Goal: Task Accomplishment & Management: Use online tool/utility

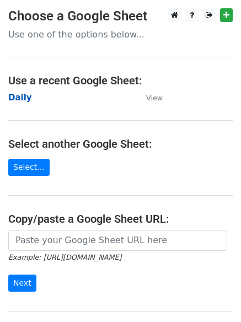
click at [23, 96] on strong "Daily" at bounding box center [20, 98] width 24 height 10
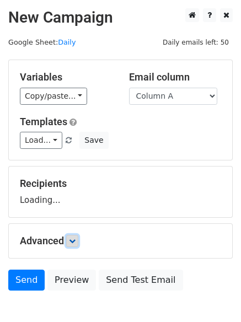
click at [72, 242] on icon at bounding box center [72, 241] width 7 height 7
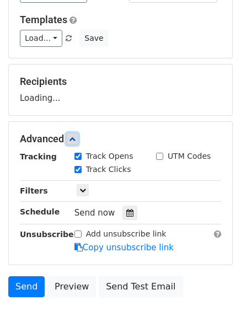
scroll to position [168, 0]
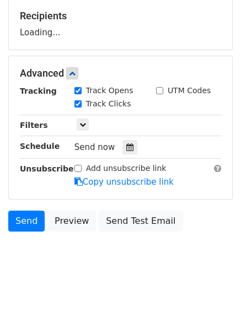
drag, startPoint x: 123, startPoint y: 153, endPoint x: 119, endPoint y: 163, distance: 11.2
click at [125, 153] on div at bounding box center [130, 147] width 15 height 14
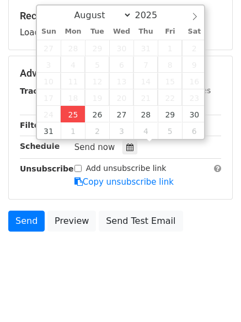
type input "2025-08-25 13:25"
type input "01"
type input "25"
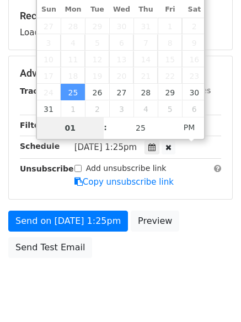
type input "4"
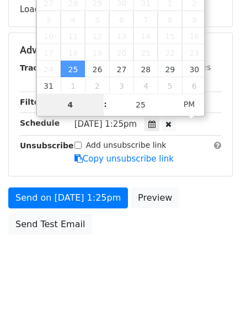
scroll to position [197, 0]
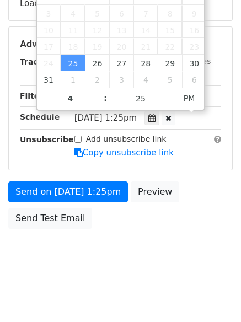
type input "2025-08-25 16:25"
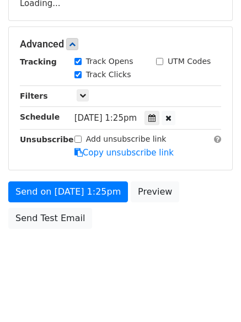
drag, startPoint x: 129, startPoint y: 266, endPoint x: 129, endPoint y: 285, distance: 19.3
click at [132, 269] on body "New Campaign Daily emails left: 50 Google Sheet: Daily Variables Copy/paste... …" at bounding box center [120, 44] width 241 height 467
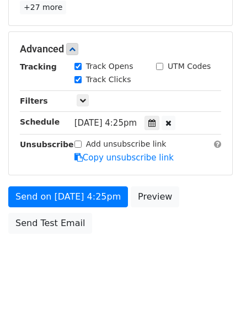
scroll to position [241, 0]
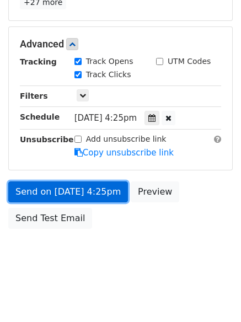
click at [81, 193] on link "Send on Aug 25 at 4:25pm" at bounding box center [68, 192] width 120 height 21
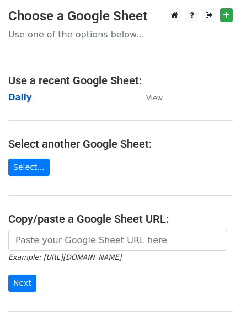
click at [17, 99] on strong "Daily" at bounding box center [20, 98] width 24 height 10
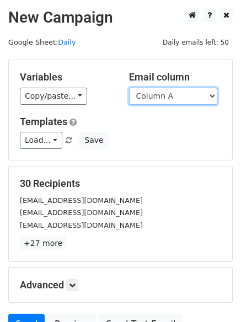
click at [178, 94] on select "Column A Column B Column C" at bounding box center [173, 96] width 88 height 17
select select "Column B"
click at [129, 88] on select "Column A Column B Column C" at bounding box center [173, 96] width 88 height 17
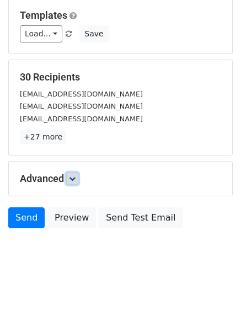
click at [72, 182] on link at bounding box center [72, 179] width 12 height 12
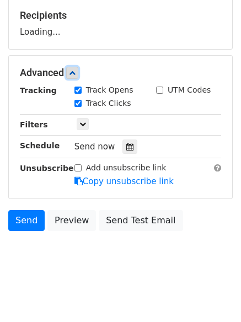
scroll to position [171, 0]
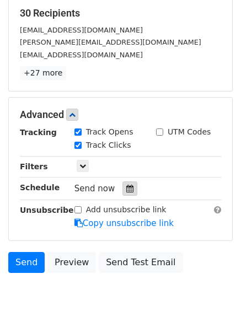
drag, startPoint x: 125, startPoint y: 184, endPoint x: 109, endPoint y: 185, distance: 15.5
click at [125, 184] on div at bounding box center [130, 189] width 15 height 14
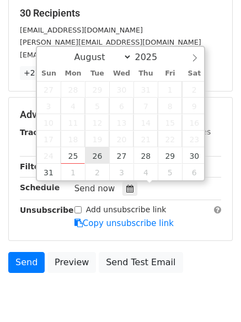
type input "2025-08-26 12:00"
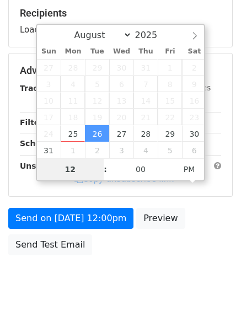
type input "5"
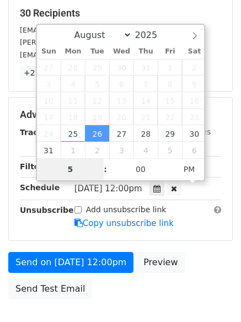
scroll to position [241, 0]
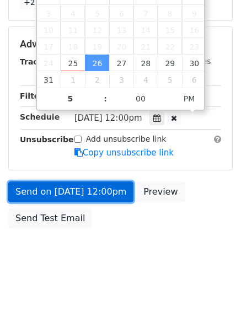
type input "2025-08-26 17:00"
click at [72, 191] on link "Send on Aug 26 at 12:00pm" at bounding box center [70, 192] width 125 height 21
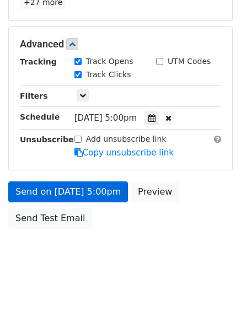
scroll to position [197, 0]
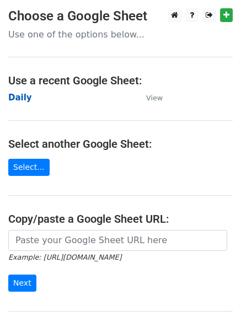
click at [16, 93] on strong "Daily" at bounding box center [20, 98] width 24 height 10
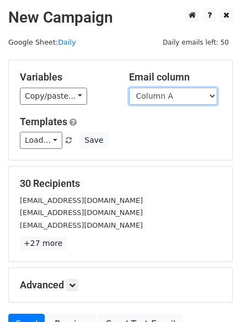
click at [183, 103] on select "Column A Column B Column C" at bounding box center [173, 96] width 88 height 17
select select "Column C"
click at [129, 88] on select "Column A Column B Column C" at bounding box center [173, 96] width 88 height 17
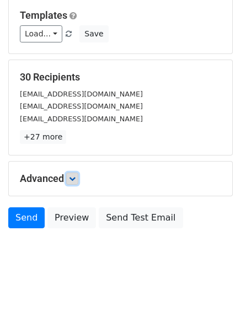
click at [78, 179] on link at bounding box center [72, 179] width 12 height 12
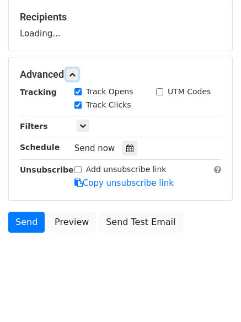
scroll to position [168, 0]
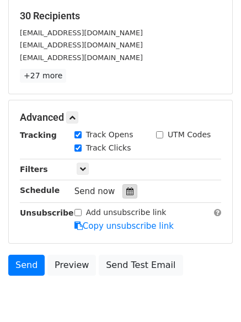
click at [127, 189] on icon at bounding box center [129, 192] width 7 height 8
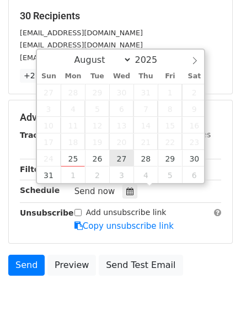
type input "2025-08-27 12:00"
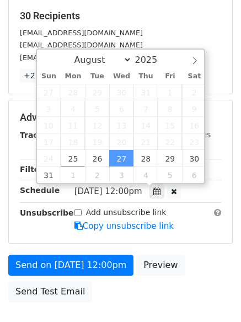
drag, startPoint x: 120, startPoint y: 160, endPoint x: 113, endPoint y: 160, distance: 6.6
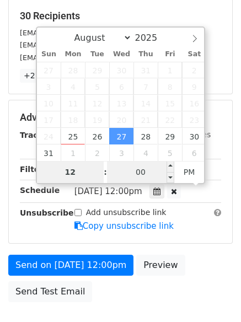
type input "6"
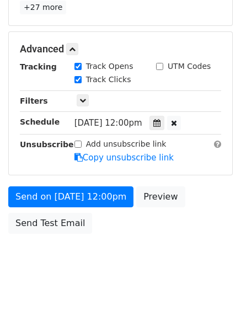
scroll to position [457, 0]
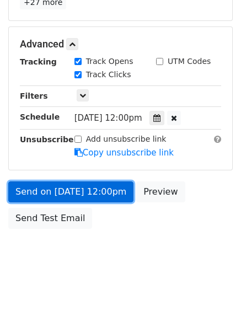
type input "2025-08-27 18:00"
click at [73, 193] on link "Send on Aug 27 at 12:00pm" at bounding box center [70, 192] width 125 height 21
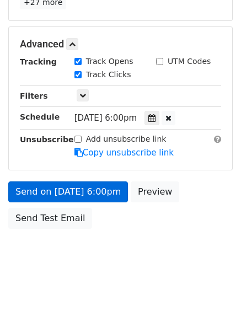
scroll to position [197, 0]
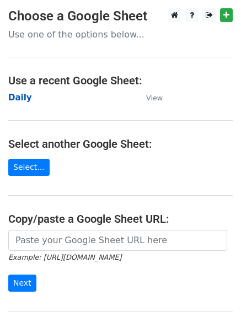
click at [14, 99] on strong "Daily" at bounding box center [20, 98] width 24 height 10
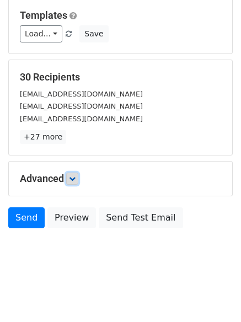
click at [76, 176] on icon at bounding box center [72, 179] width 7 height 7
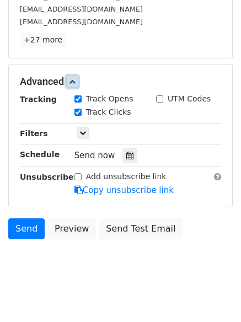
scroll to position [204, 0]
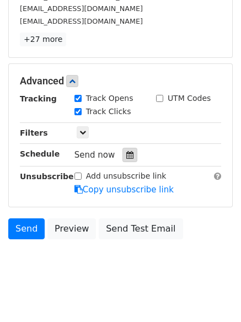
click at [127, 161] on div at bounding box center [130, 155] width 15 height 14
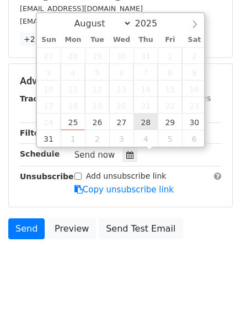
type input "2025-08-28 12:00"
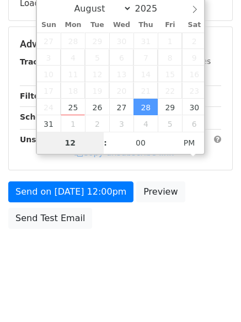
type input "7"
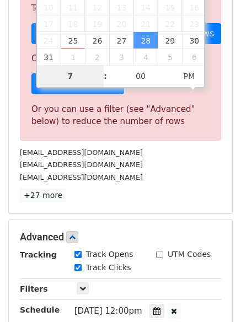
scroll to position [457, 0]
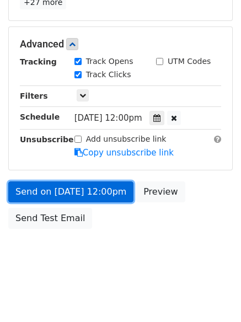
type input "2025-08-28 19:00"
click at [85, 193] on link "Send on Aug 28 at 12:00pm" at bounding box center [70, 192] width 125 height 21
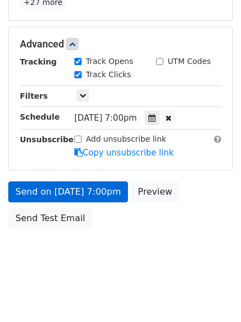
scroll to position [197, 0]
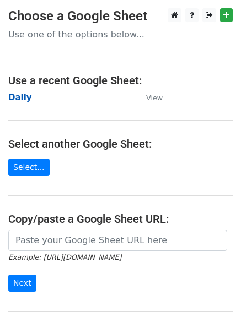
click at [15, 94] on strong "Daily" at bounding box center [20, 98] width 24 height 10
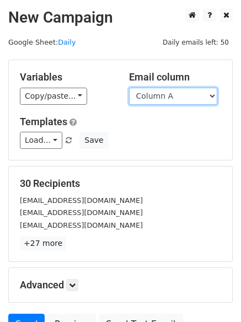
click at [162, 99] on select "Column A Column B Column C" at bounding box center [173, 96] width 88 height 17
select select "Column B"
click at [129, 88] on select "Column A Column B Column C" at bounding box center [173, 96] width 88 height 17
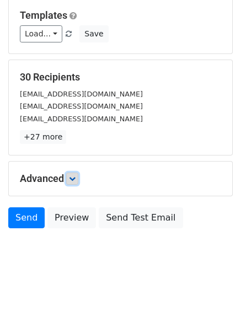
click at [75, 176] on icon at bounding box center [72, 179] width 7 height 7
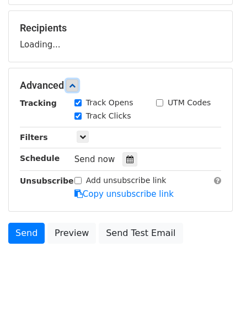
scroll to position [158, 0]
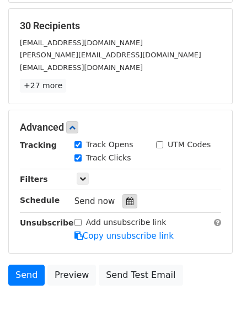
click at [126, 203] on icon at bounding box center [129, 202] width 7 height 8
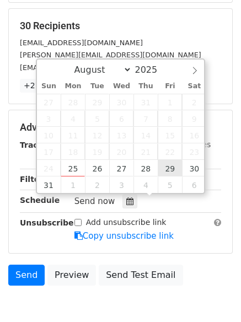
type input "2025-08-29 12:00"
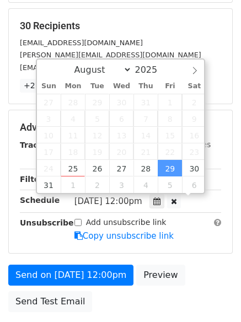
scroll to position [1, 0]
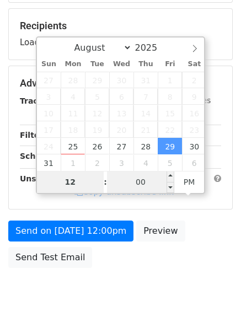
type input "8"
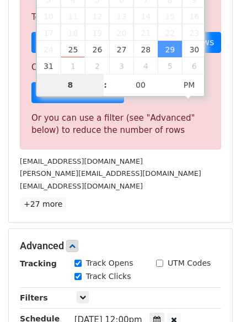
scroll to position [457, 0]
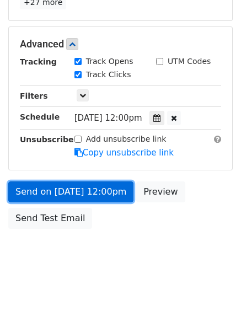
type input "2025-08-29 20:00"
click at [74, 193] on link "Send on Aug 29 at 12:00pm" at bounding box center [70, 192] width 125 height 21
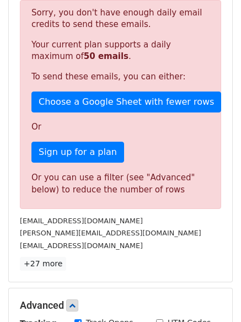
scroll to position [0, 0]
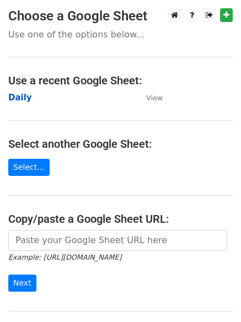
click at [15, 98] on strong "Daily" at bounding box center [20, 98] width 24 height 10
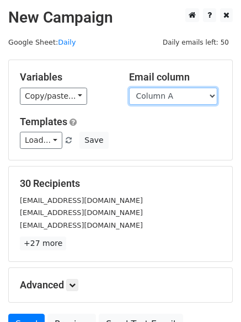
click at [170, 100] on select "Column A Column B Column C" at bounding box center [173, 96] width 88 height 17
select select "Column C"
click at [129, 88] on select "Column A Column B Column C" at bounding box center [173, 96] width 88 height 17
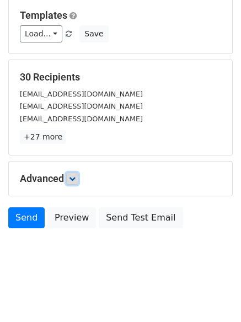
click at [76, 178] on icon at bounding box center [72, 179] width 7 height 7
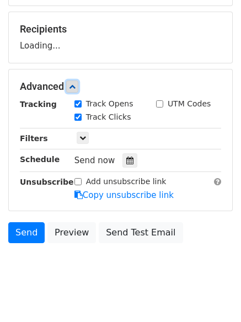
scroll to position [156, 0]
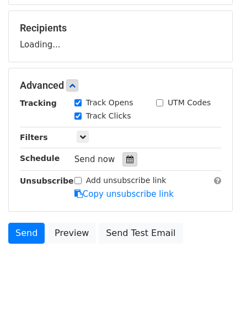
click at [127, 160] on icon at bounding box center [129, 160] width 7 height 8
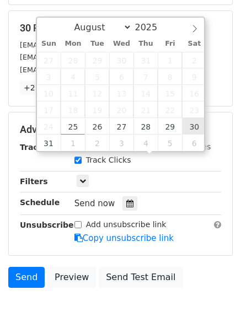
type input "[DATE] 12:00"
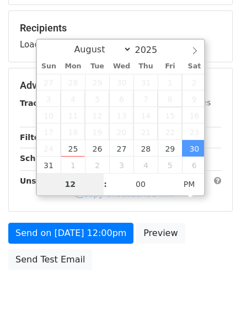
type input "9"
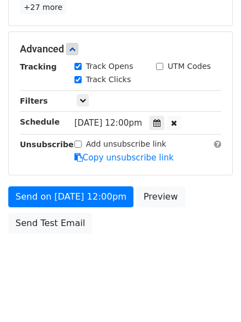
scroll to position [457, 0]
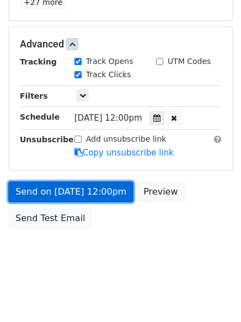
type input "[DATE] 21:00"
click at [76, 187] on link "Send on [DATE] 12:00pm" at bounding box center [70, 192] width 125 height 21
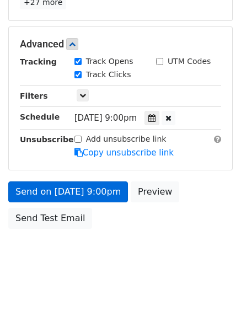
scroll to position [197, 0]
